Goal: Task Accomplishment & Management: Use online tool/utility

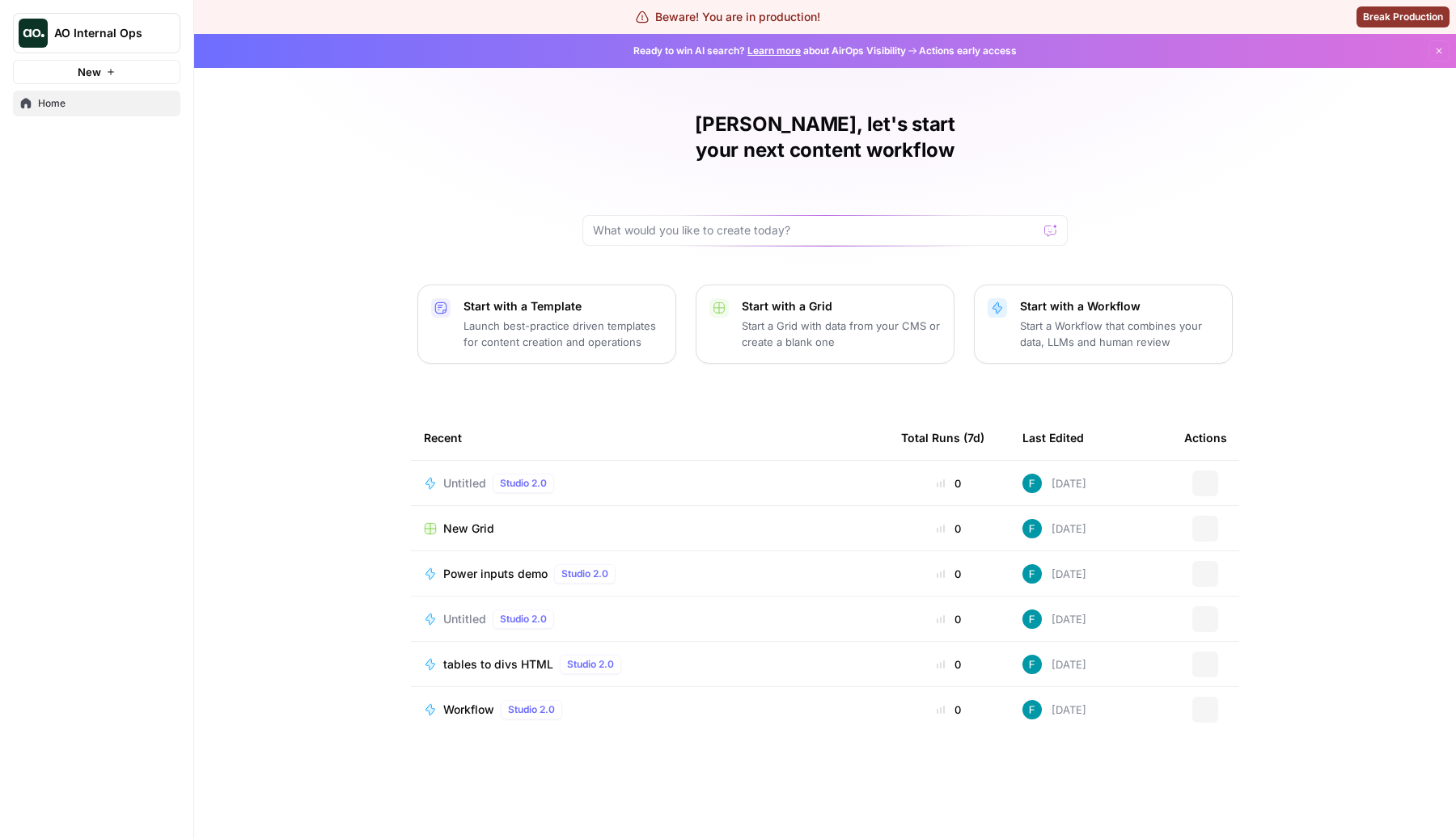
click at [636, 24] on icon at bounding box center [643, 17] width 13 height 13
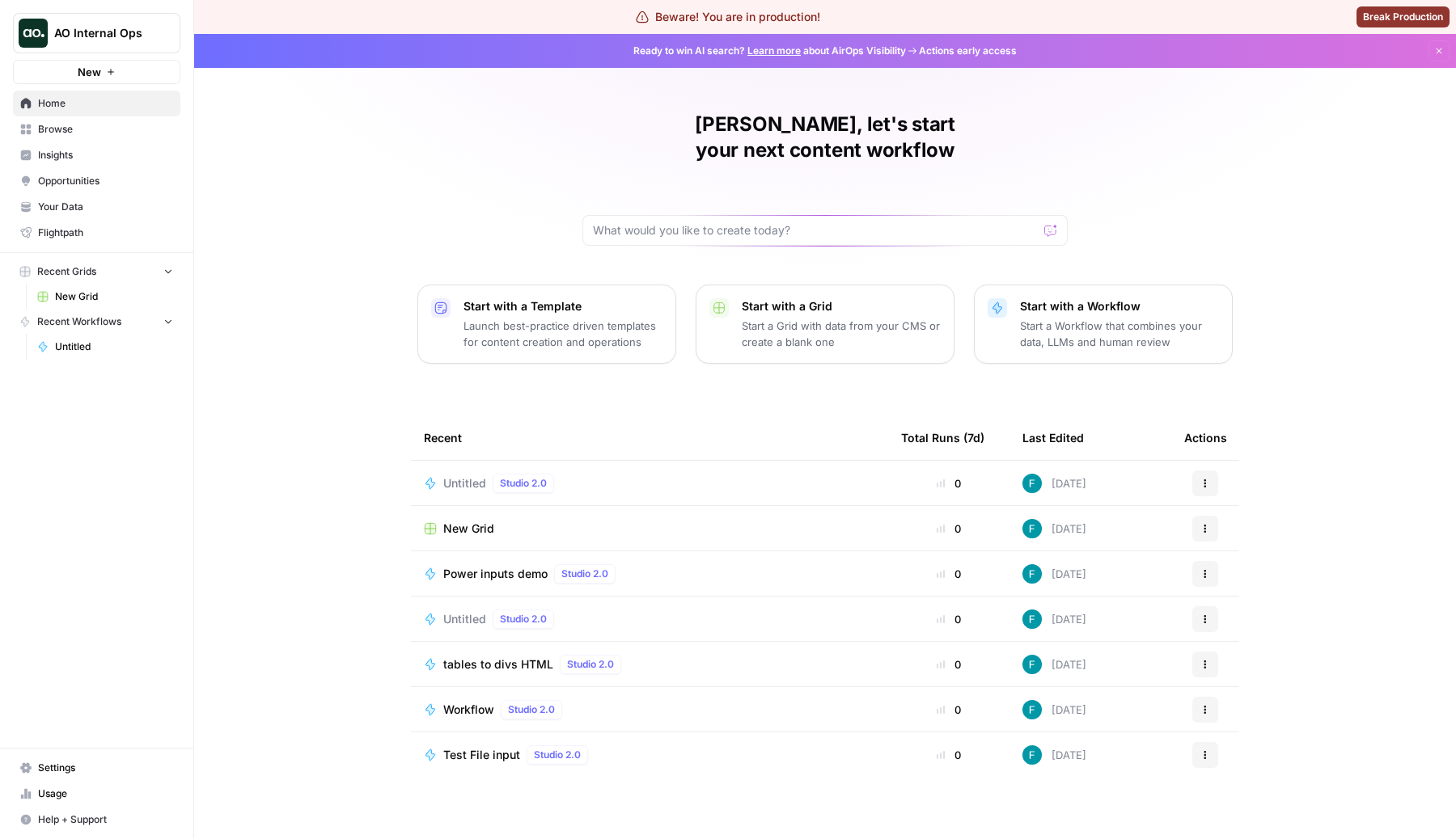
click at [756, 318] on p "Start a Grid with data from your CMS or create a blank one" at bounding box center [841, 334] width 199 height 32
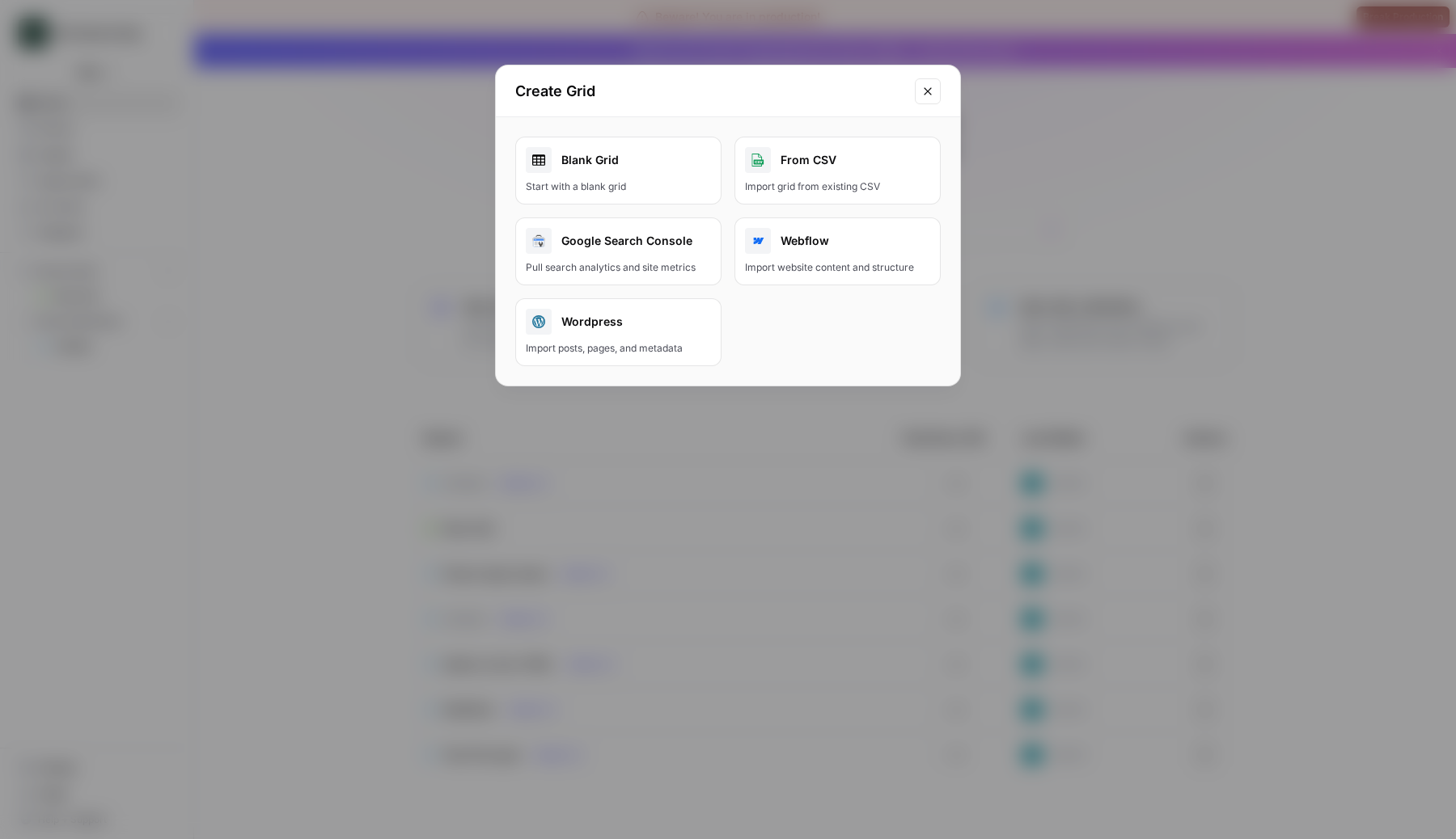
click at [848, 165] on div "From CSV" at bounding box center [837, 159] width 185 height 26
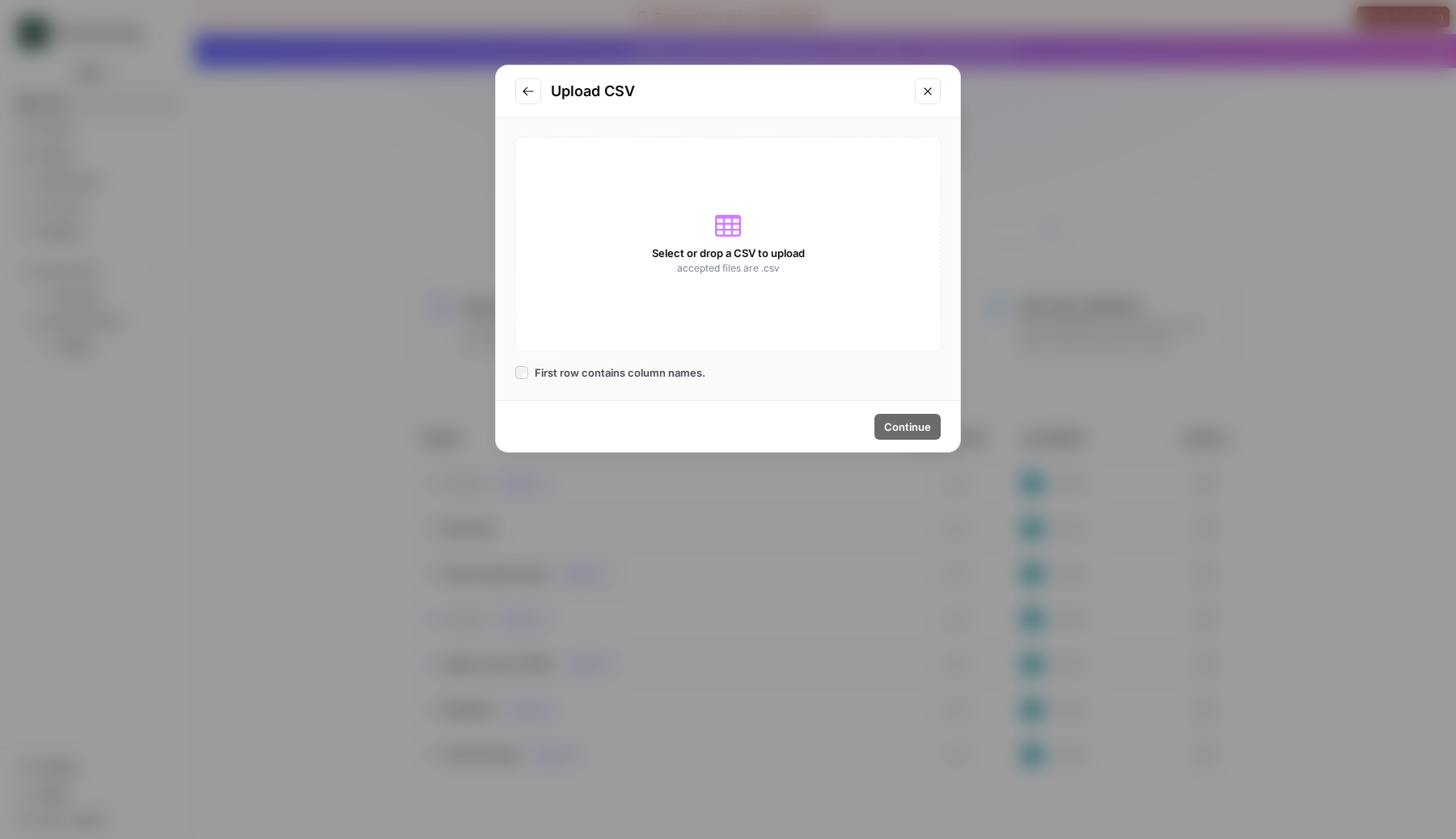
click at [733, 265] on span "accepted files are .csv" at bounding box center [728, 268] width 103 height 14
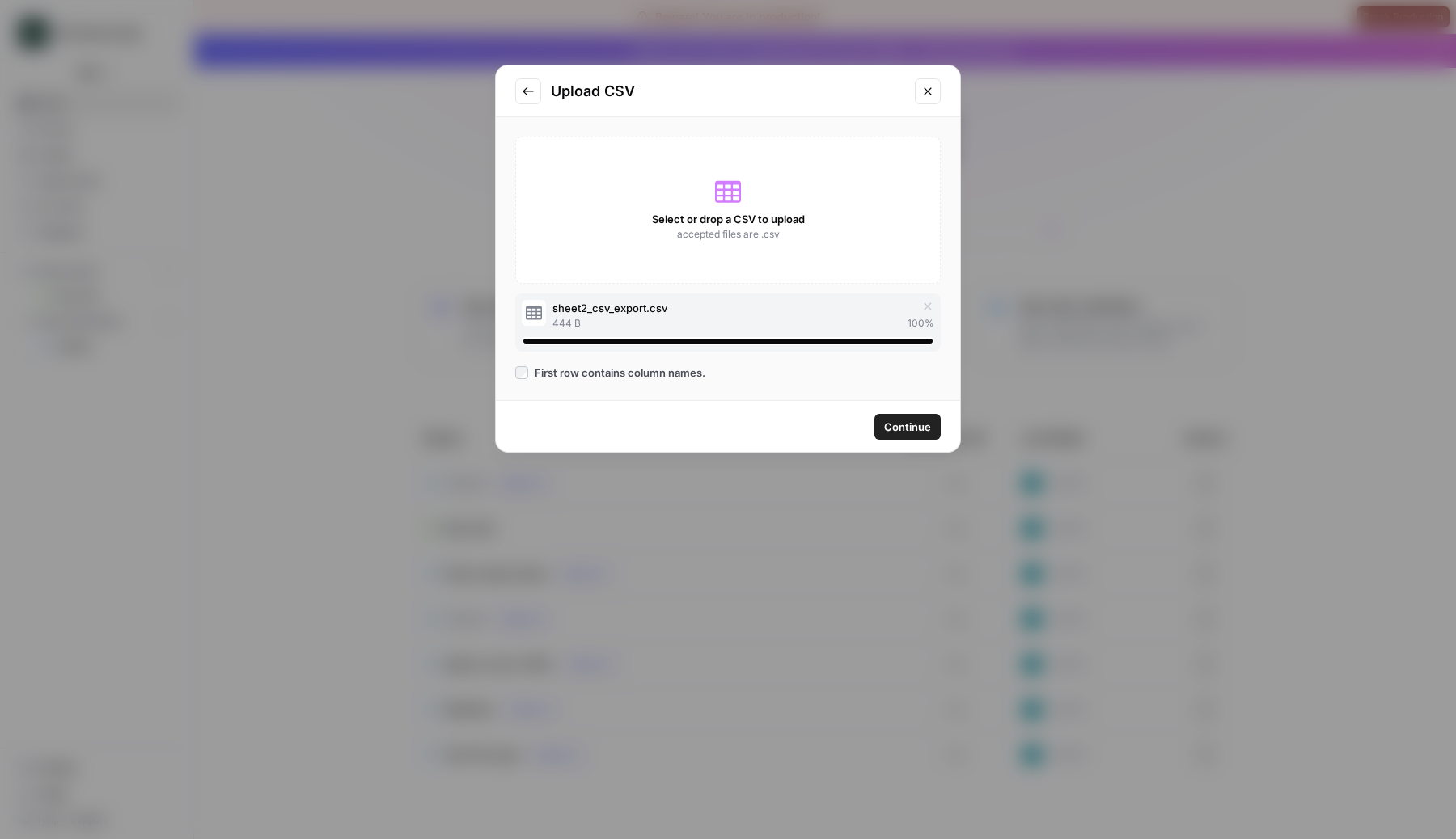
click at [937, 420] on button "Continue" at bounding box center [907, 426] width 66 height 26
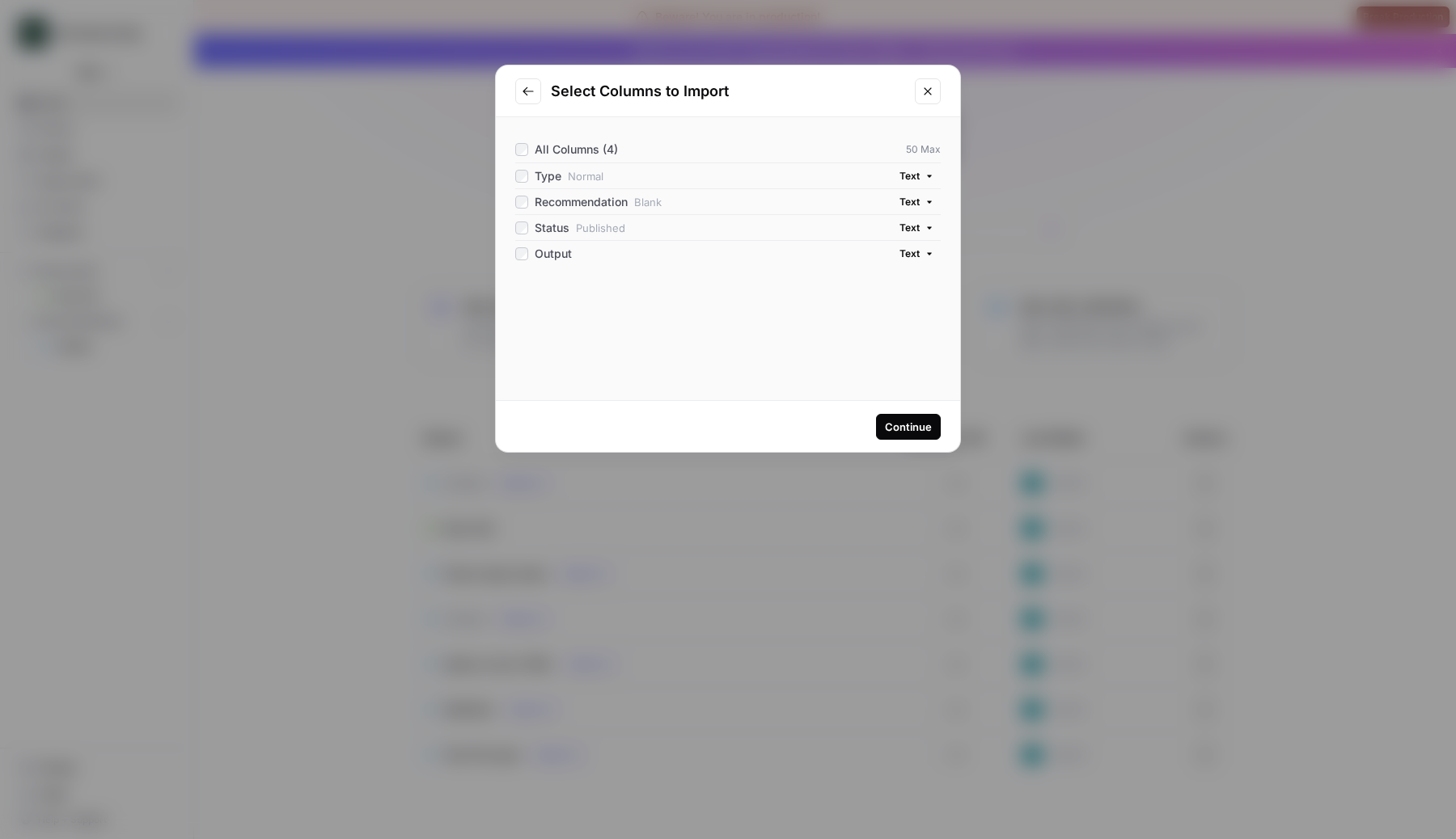
click at [937, 420] on button "Continue" at bounding box center [908, 426] width 65 height 26
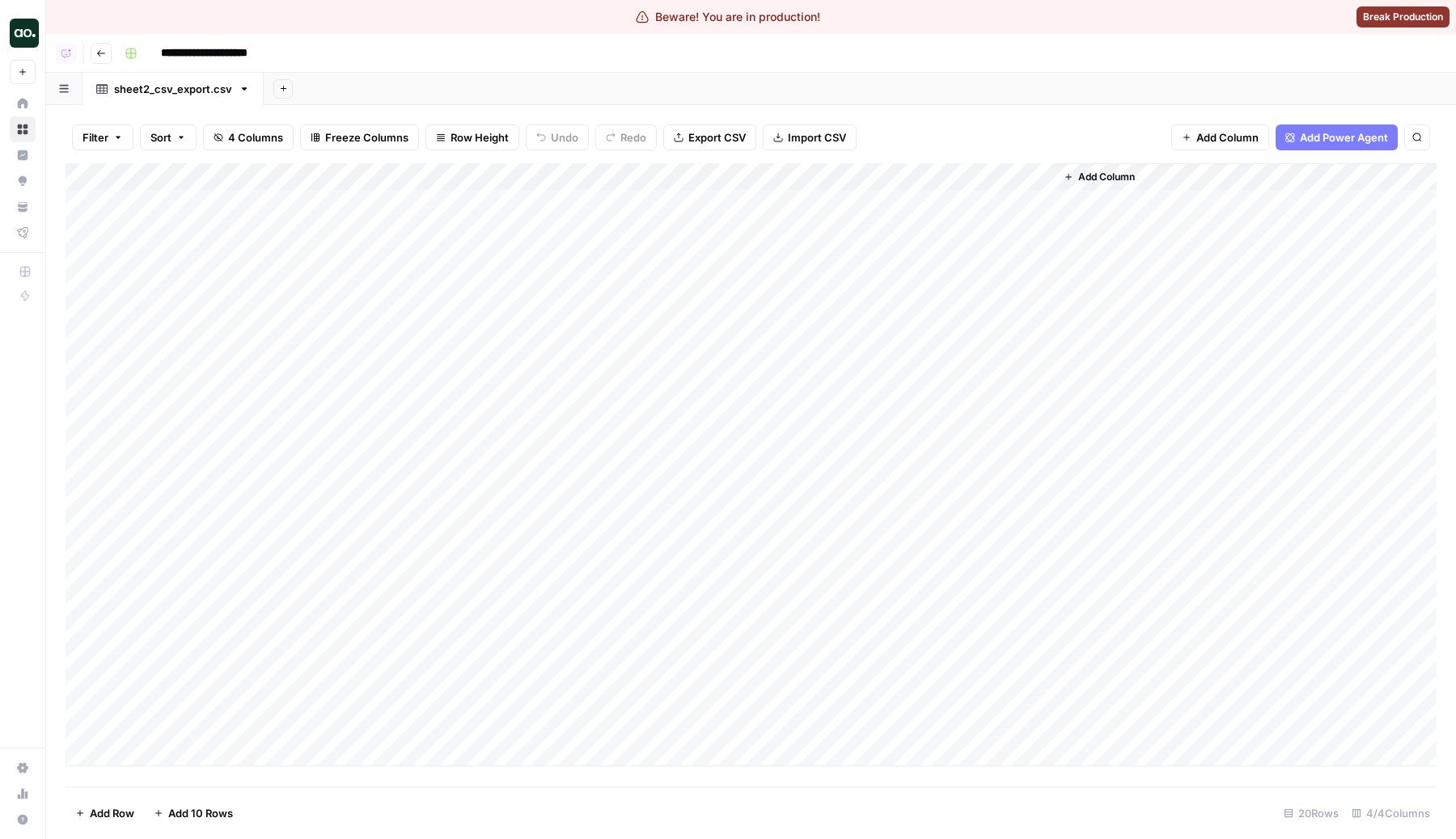
click at [806, 140] on span "Import CSV" at bounding box center [816, 137] width 58 height 16
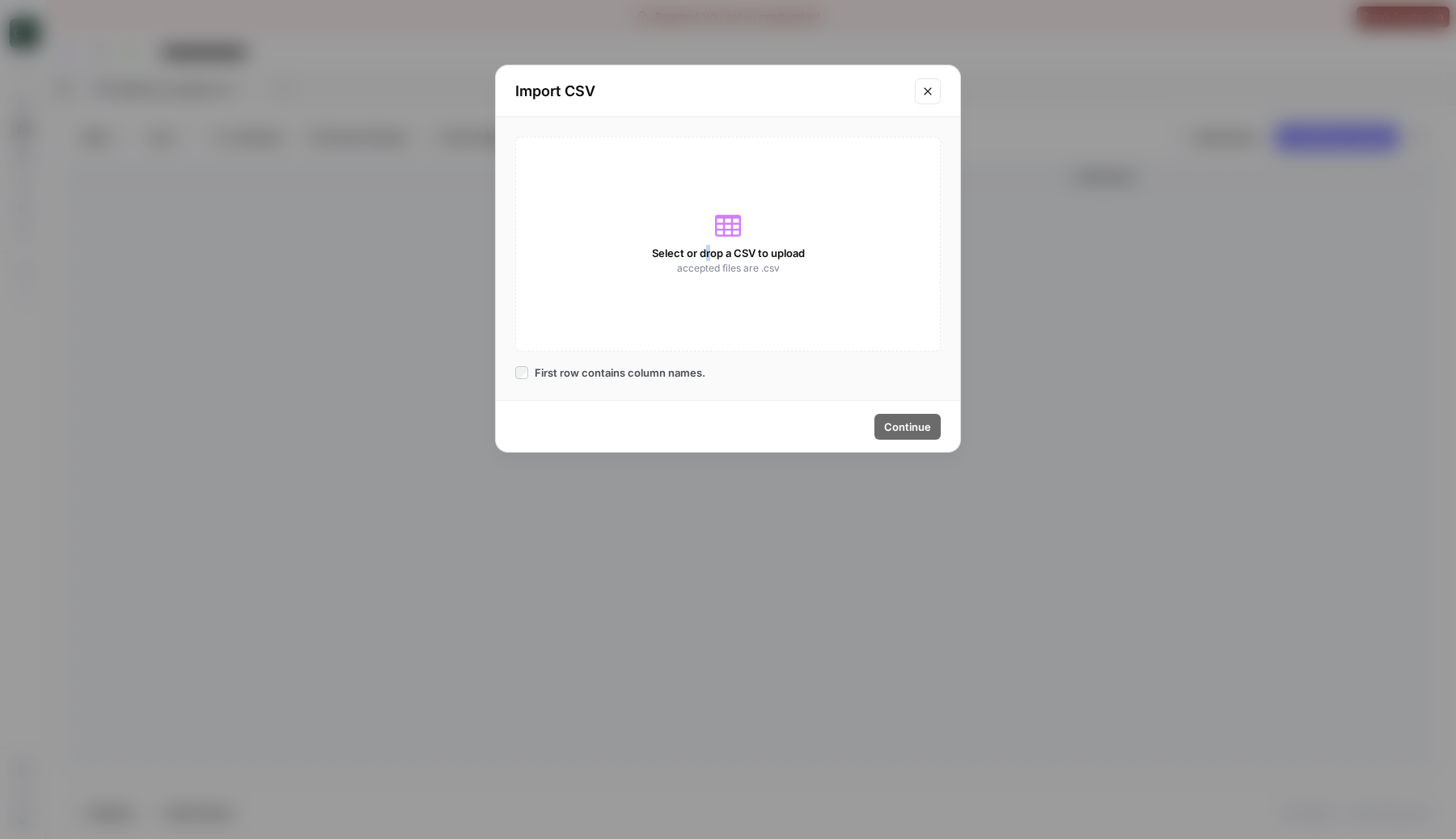
click at [707, 254] on span "Select or drop a CSV to upload" at bounding box center [728, 252] width 153 height 16
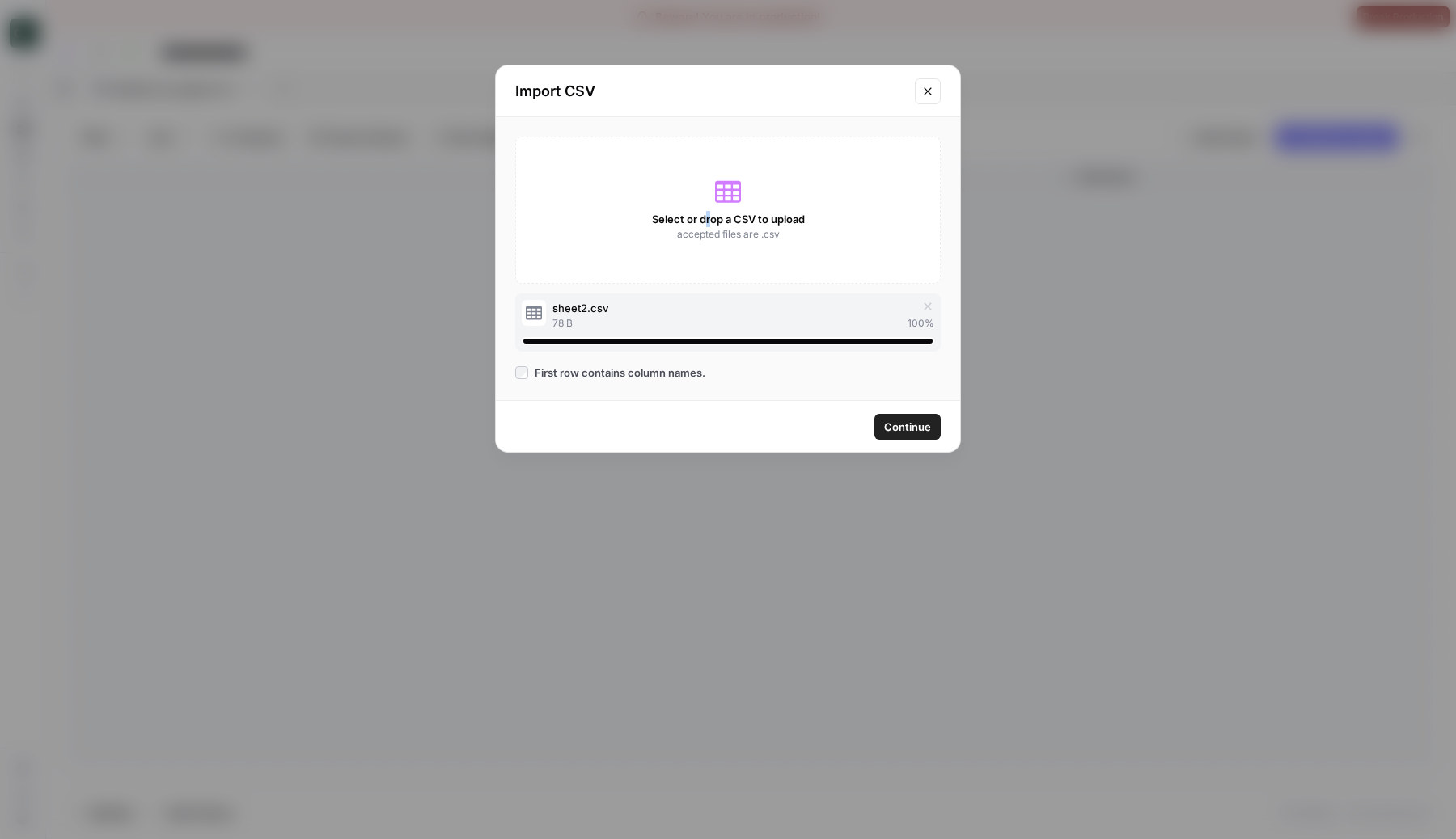
click at [916, 428] on span "Continue" at bounding box center [906, 426] width 47 height 16
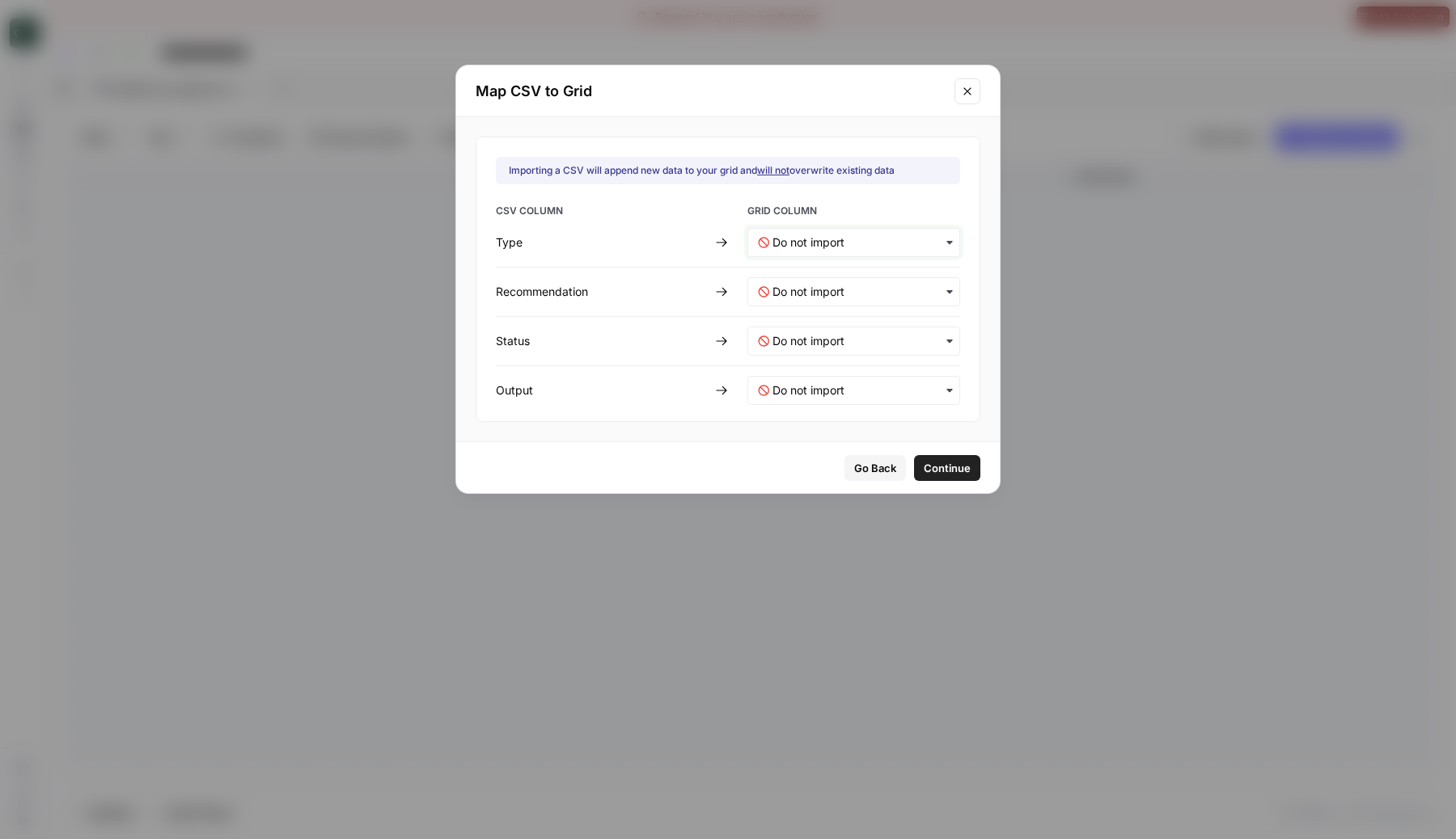
click at [856, 245] on input "text" at bounding box center [861, 242] width 177 height 16
click at [841, 290] on div "Type" at bounding box center [843, 285] width 190 height 29
click at [835, 300] on div "button" at bounding box center [853, 291] width 213 height 29
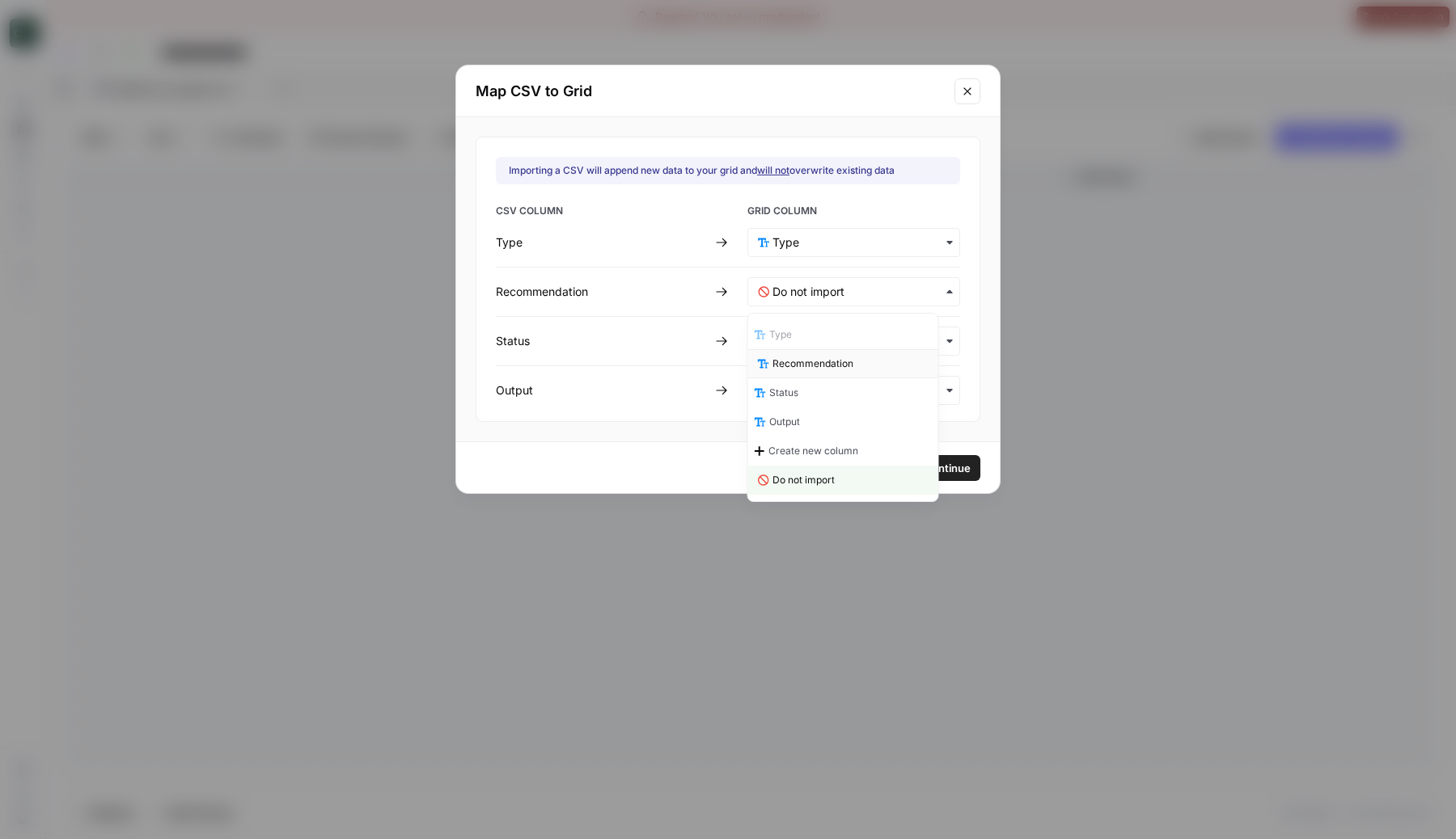
click at [831, 361] on span "Recommendation" at bounding box center [812, 364] width 81 height 14
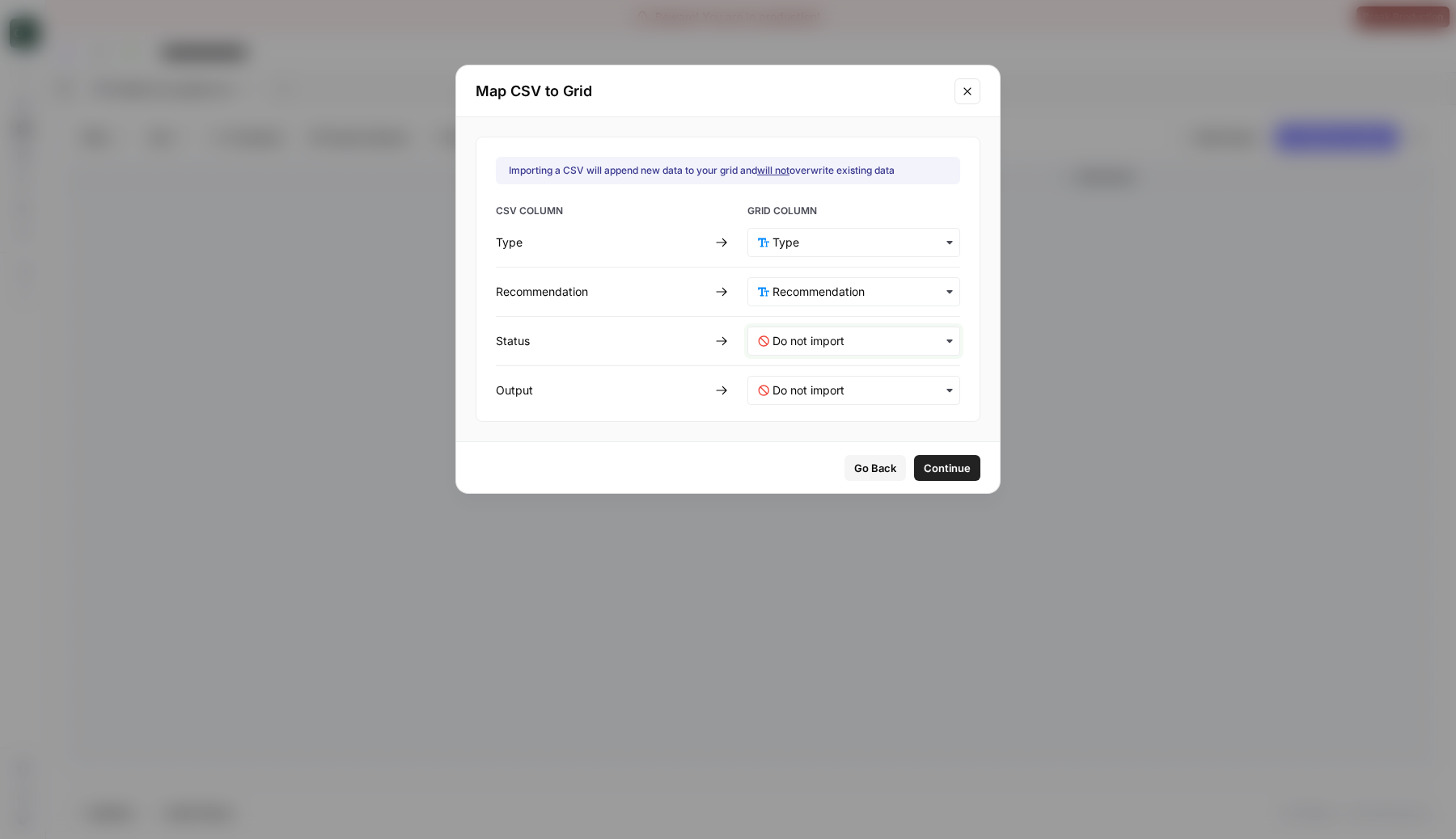
click at [844, 347] on input "text" at bounding box center [861, 341] width 177 height 16
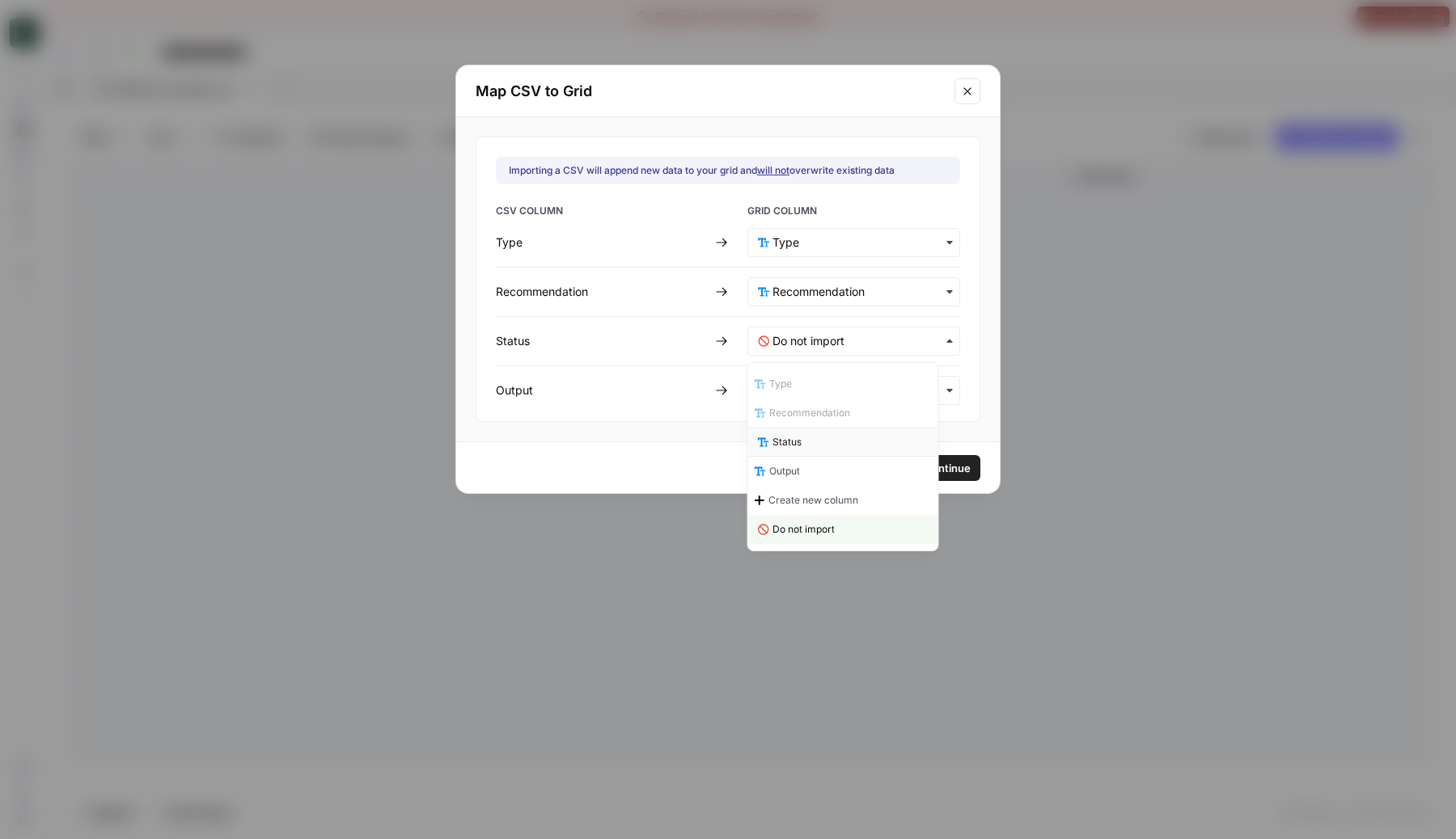
click at [828, 438] on div "Status" at bounding box center [843, 442] width 190 height 29
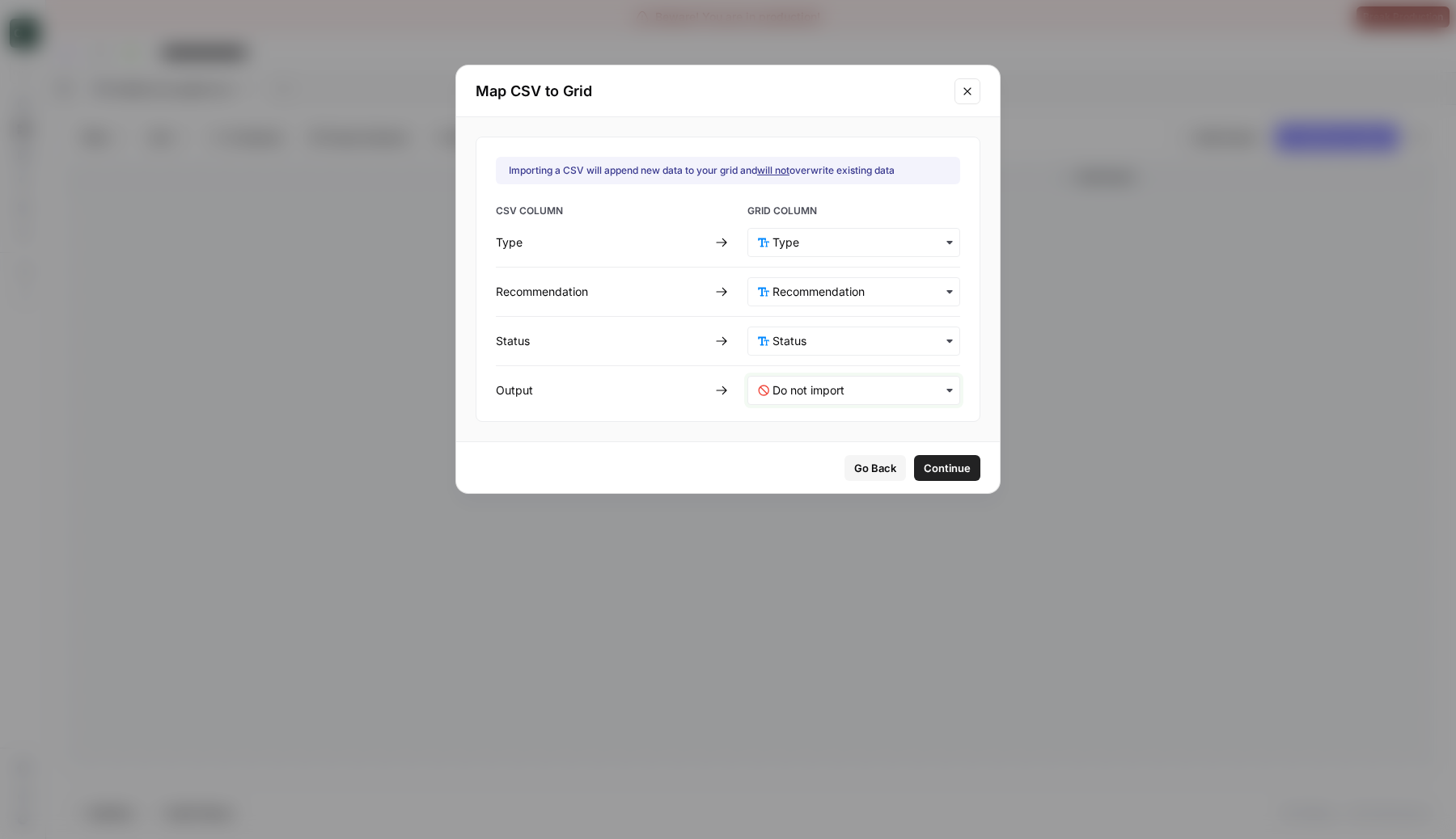
click at [850, 385] on input "text" at bounding box center [861, 390] width 177 height 16
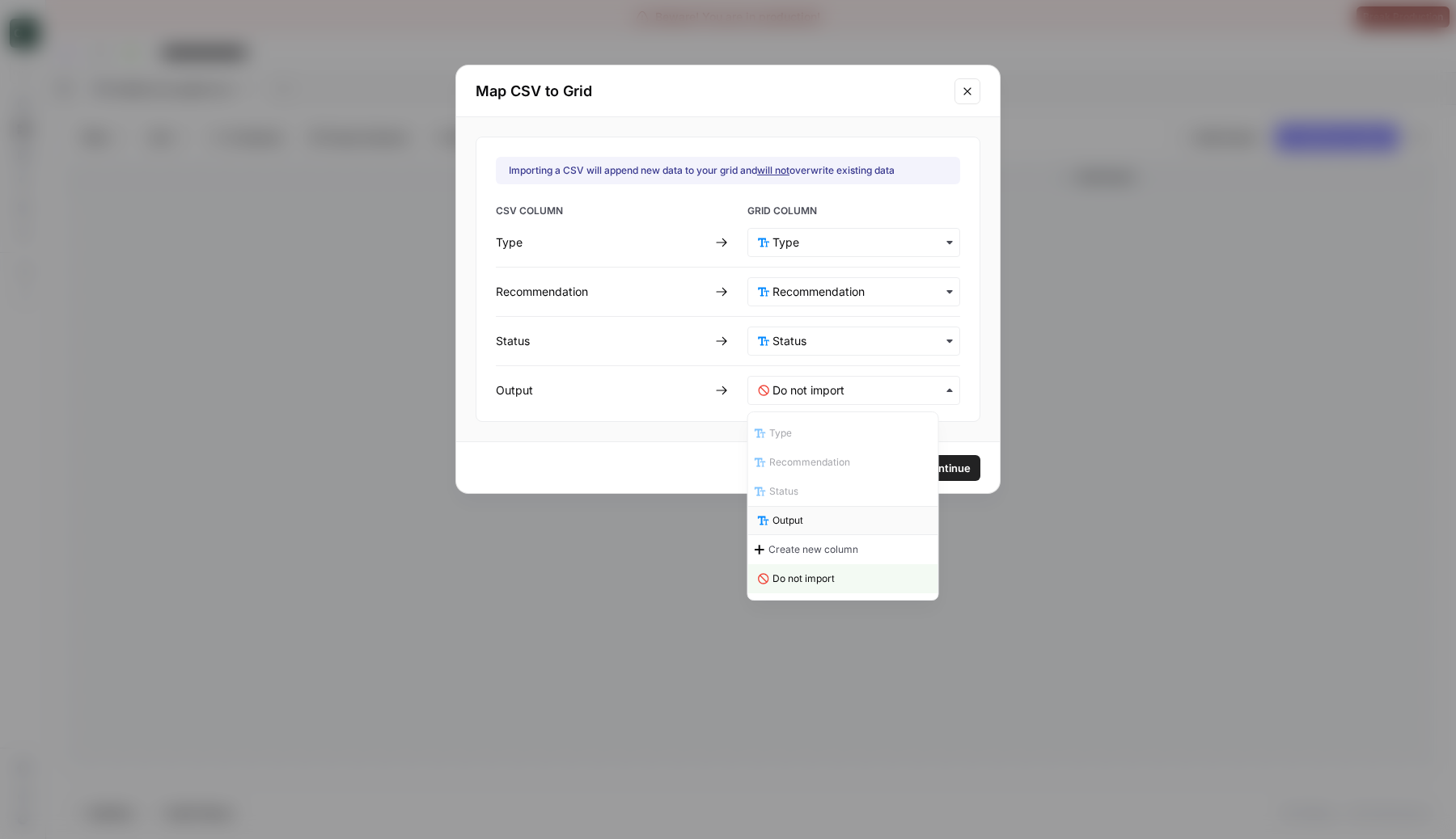
click at [812, 521] on div "Output" at bounding box center [843, 520] width 190 height 29
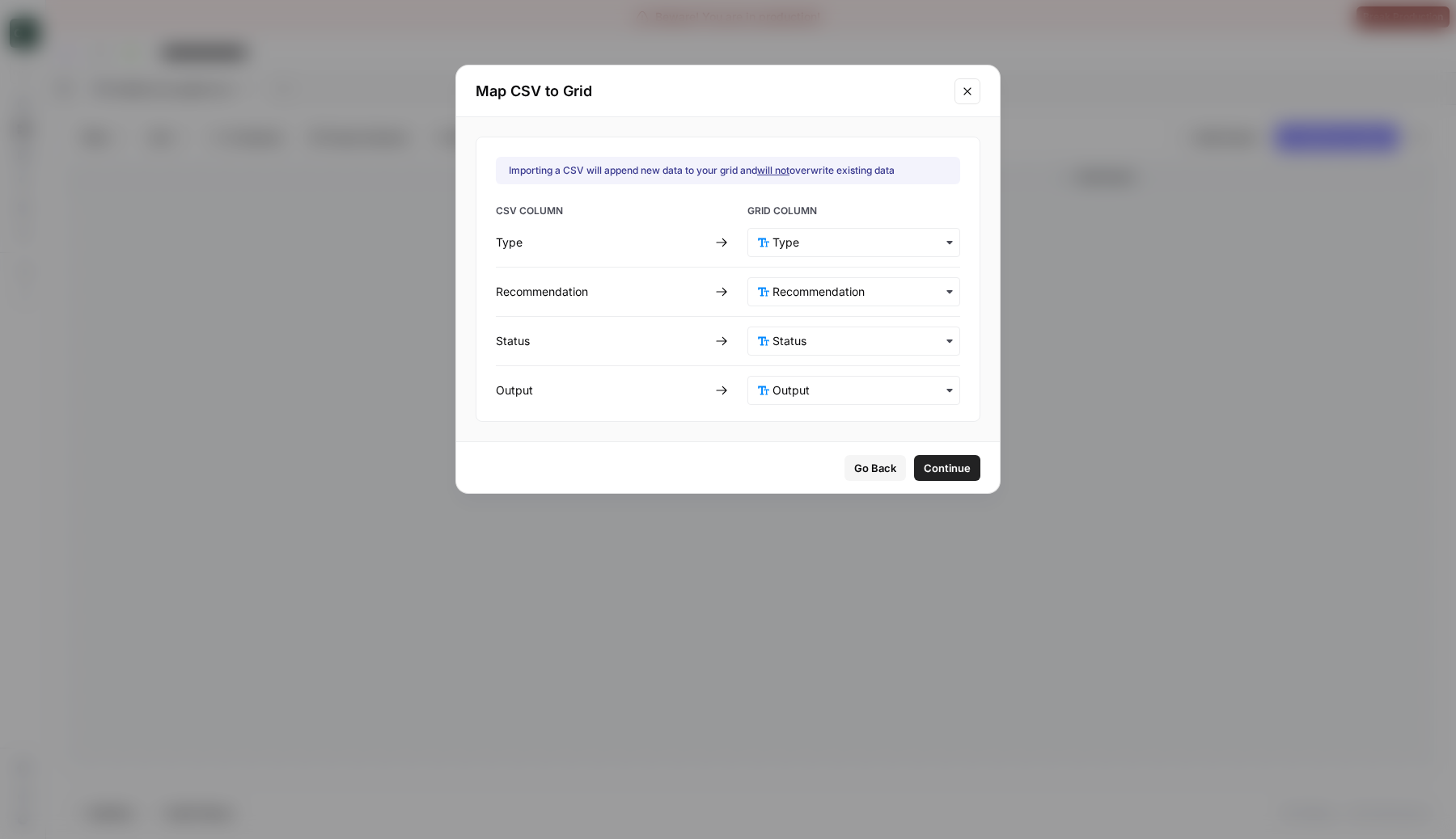
click at [926, 473] on span "Continue" at bounding box center [946, 468] width 47 height 16
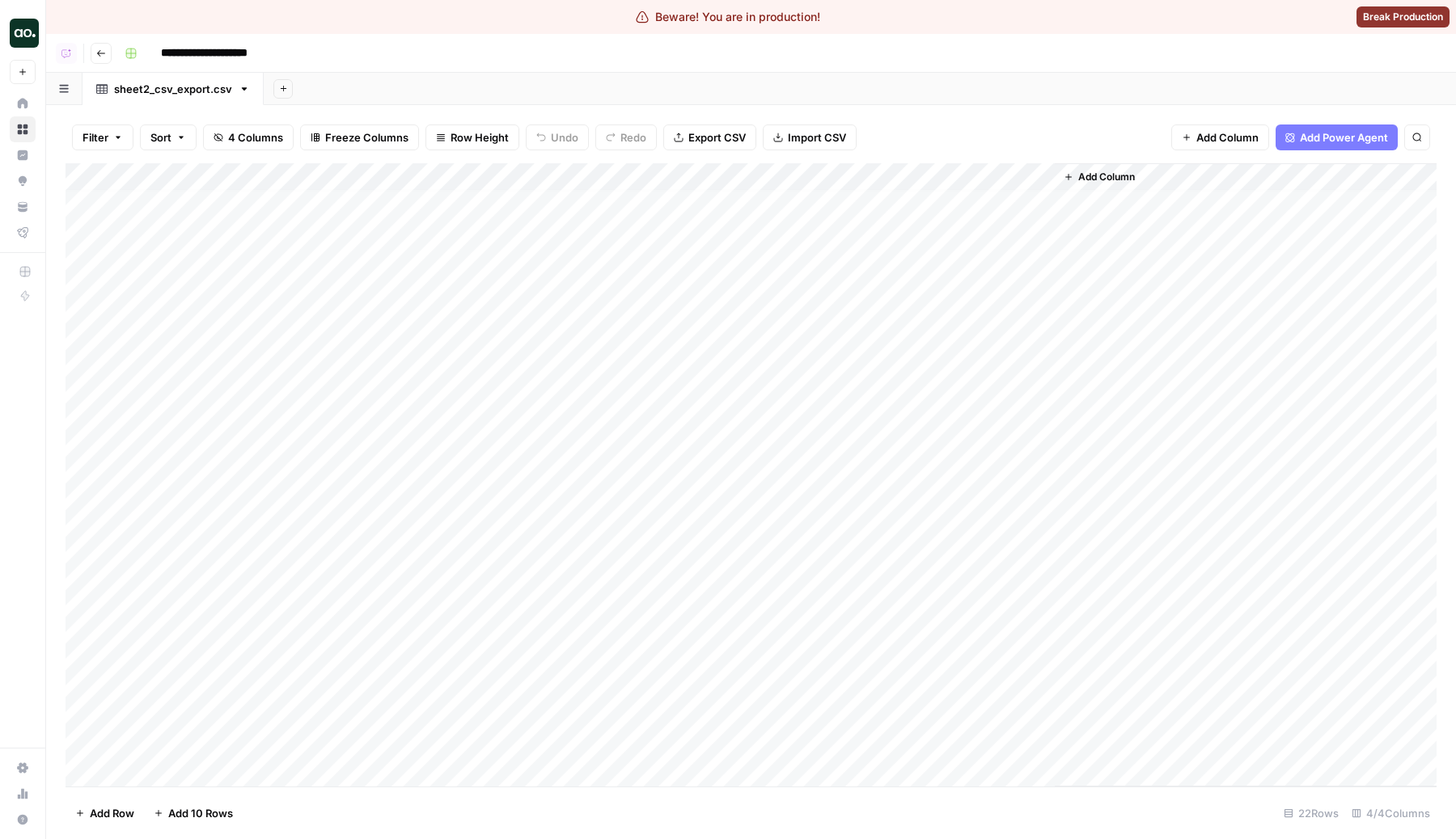
scroll to position [35, 0]
